Goal: Transaction & Acquisition: Purchase product/service

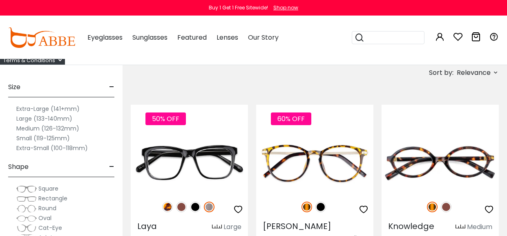
scroll to position [76, 0]
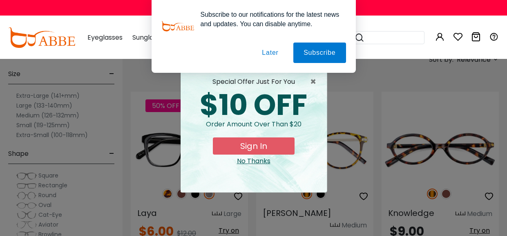
click at [457, 128] on div "× special offer just for you $10 OFF Order amount over than $20 Sign In No Than…" at bounding box center [253, 118] width 507 height 236
click at [0, 0] on button "Later" at bounding box center [0, 0] width 0 height 0
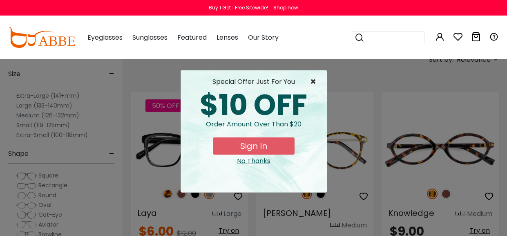
click at [315, 84] on span "×" at bounding box center [315, 82] width 10 height 10
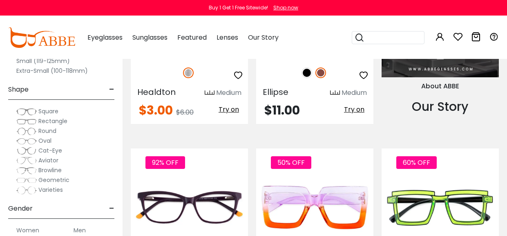
scroll to position [762, 0]
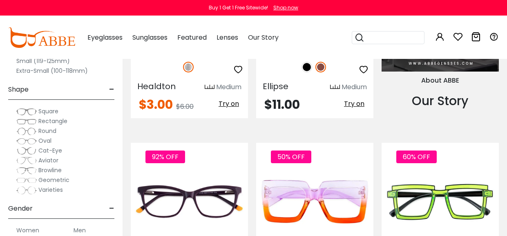
click at [324, 72] on img at bounding box center [321, 67] width 11 height 11
click at [308, 72] on img at bounding box center [307, 67] width 11 height 11
click at [323, 72] on img at bounding box center [321, 67] width 11 height 11
click at [316, 53] on img at bounding box center [314, 23] width 117 height 58
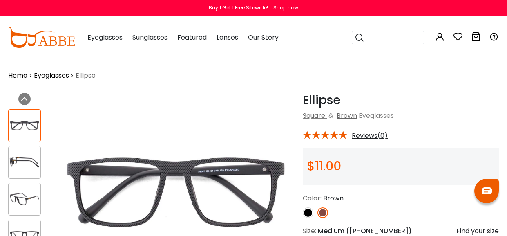
click at [241, 192] on img at bounding box center [175, 192] width 237 height 198
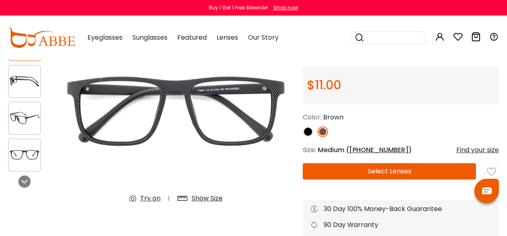
scroll to position [101, 0]
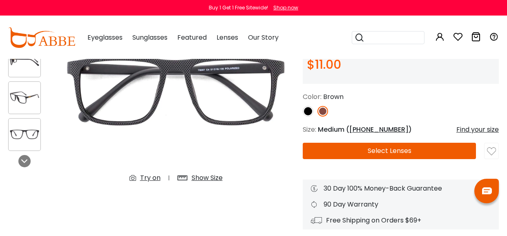
click at [235, 121] on img at bounding box center [175, 90] width 237 height 198
click at [27, 101] on img at bounding box center [25, 98] width 32 height 16
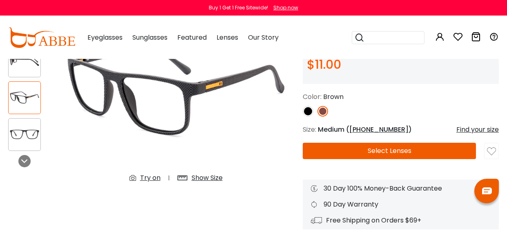
click at [32, 134] on img at bounding box center [25, 134] width 32 height 16
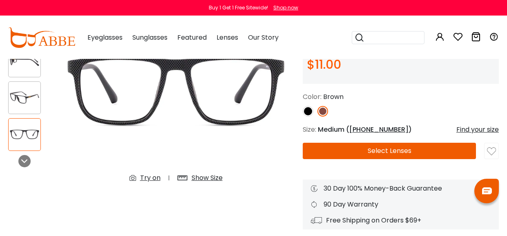
click at [32, 103] on img at bounding box center [25, 98] width 32 height 16
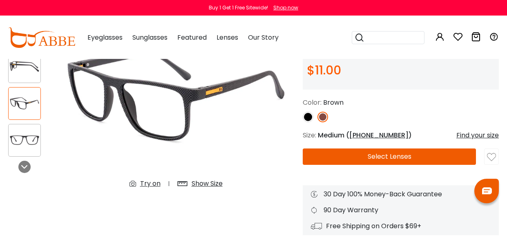
scroll to position [85, 0]
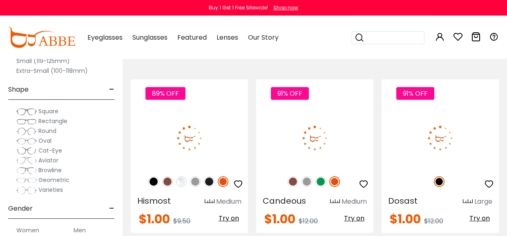
scroll to position [3161, 0]
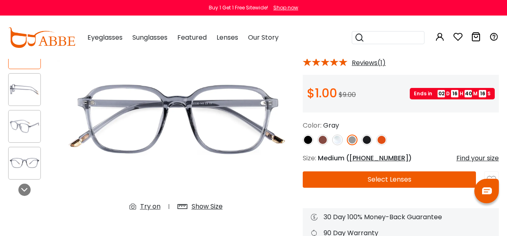
scroll to position [76, 0]
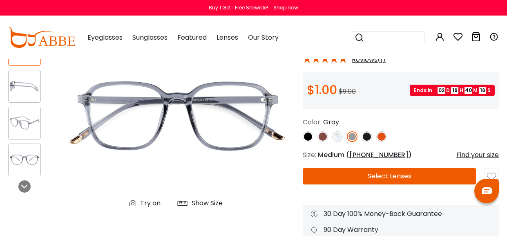
click at [223, 122] on img at bounding box center [175, 116] width 237 height 198
click at [311, 142] on img at bounding box center [308, 136] width 11 height 11
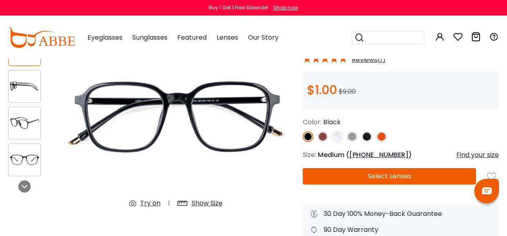
click at [319, 142] on link at bounding box center [323, 136] width 11 height 11
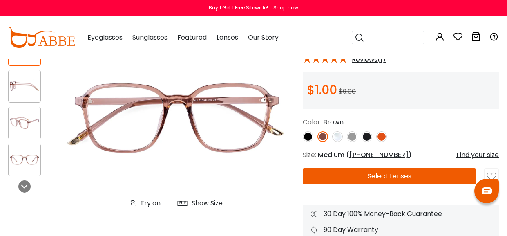
click at [26, 116] on div at bounding box center [24, 123] width 33 height 33
click at [32, 164] on img at bounding box center [25, 160] width 32 height 16
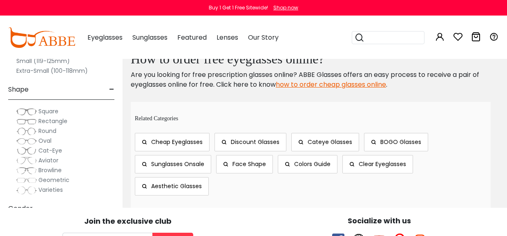
scroll to position [4006, 0]
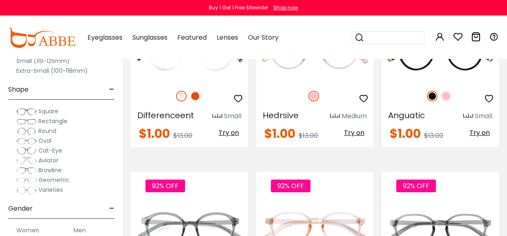
scroll to position [744, 0]
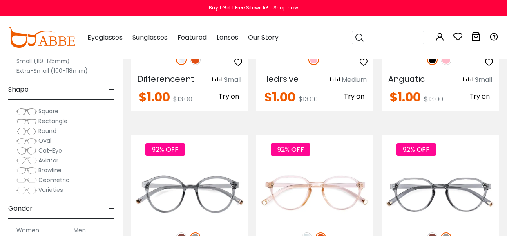
click at [444, 45] on img at bounding box center [440, 16] width 117 height 58
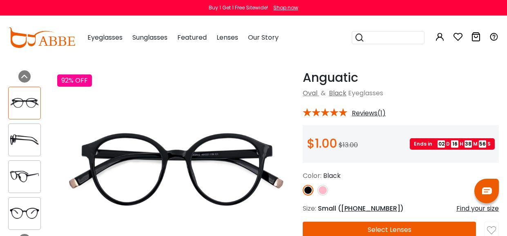
click at [177, 160] on img at bounding box center [175, 169] width 237 height 198
click at [18, 144] on img at bounding box center [25, 140] width 32 height 16
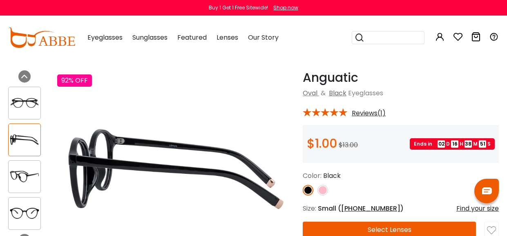
click at [27, 179] on img at bounding box center [25, 176] width 32 height 16
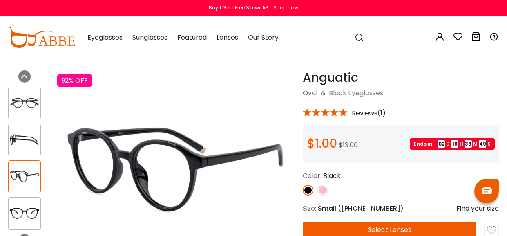
click at [31, 221] on img at bounding box center [25, 213] width 32 height 16
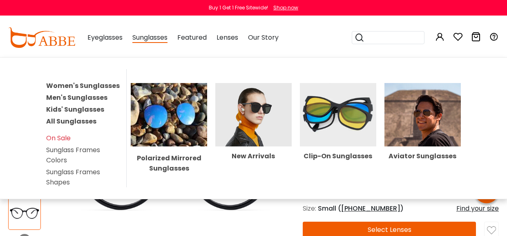
click at [167, 43] on span "Sunglasses" at bounding box center [149, 38] width 35 height 10
click at [73, 102] on link "Men's Sunglasses" at bounding box center [76, 97] width 61 height 9
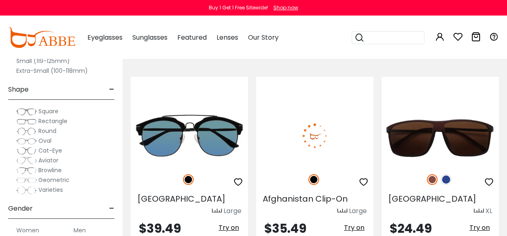
scroll to position [1551, 0]
